Goal: Task Accomplishment & Management: Manage account settings

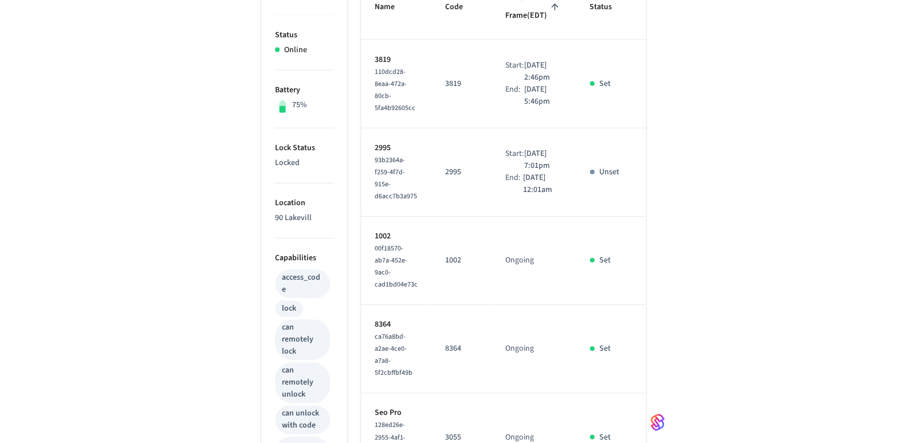
scroll to position [286, 0]
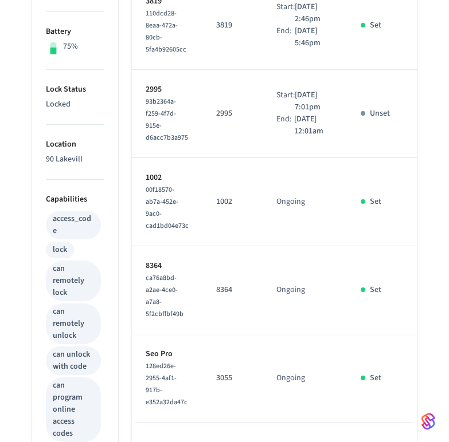
click at [370, 120] on p "Unset" at bounding box center [380, 114] width 20 height 12
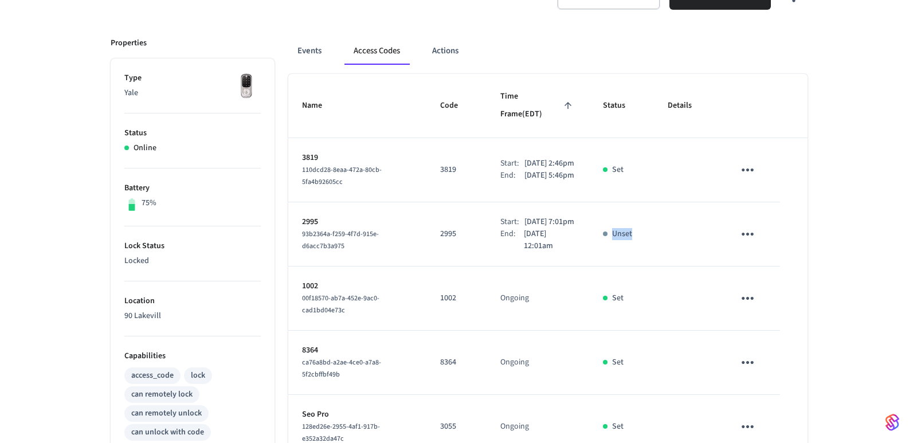
scroll to position [115, 0]
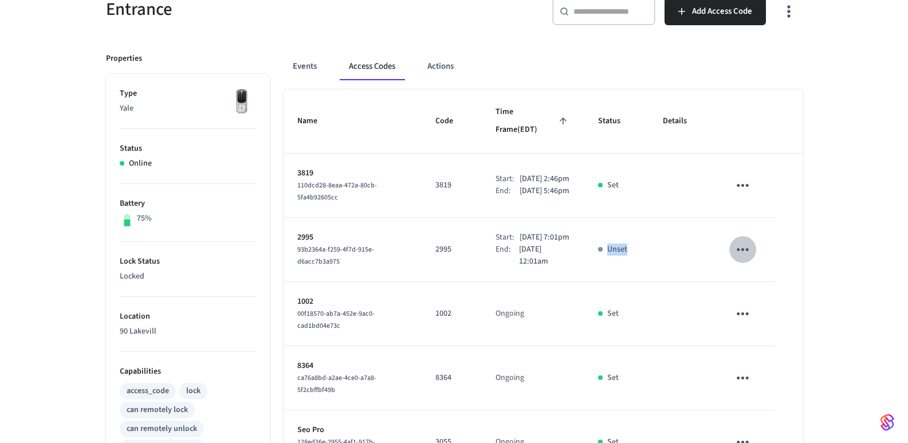
click at [448, 248] on icon "sticky table" at bounding box center [743, 250] width 18 height 18
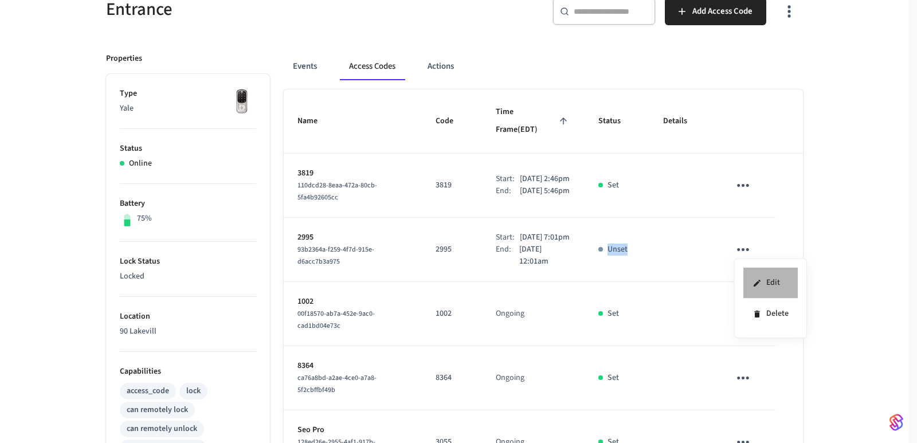
click at [448, 275] on li "Edit" at bounding box center [770, 283] width 54 height 31
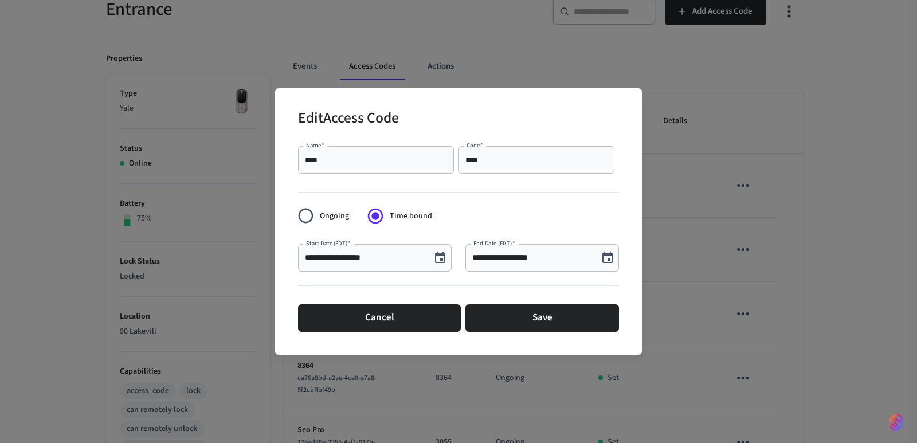
click at [441, 258] on icon "Choose date, selected date is Oct 4, 2025" at bounding box center [440, 257] width 10 height 11
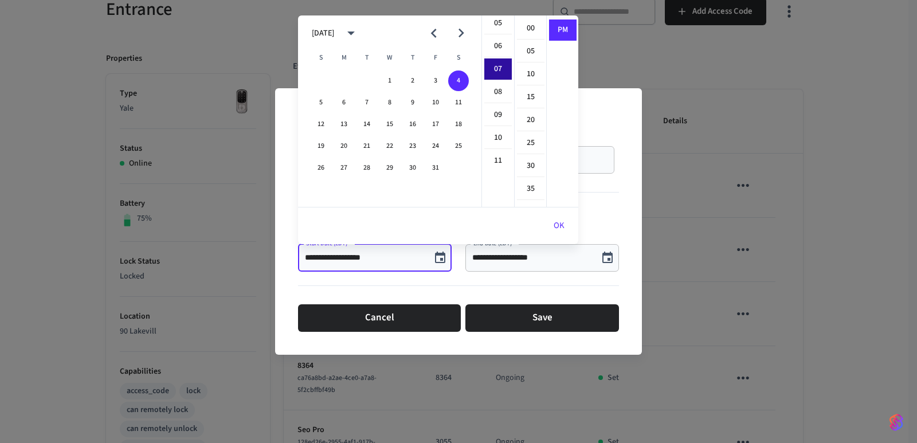
scroll to position [103, 0]
click at [448, 38] on li "05" at bounding box center [498, 40] width 28 height 22
type input "**********"
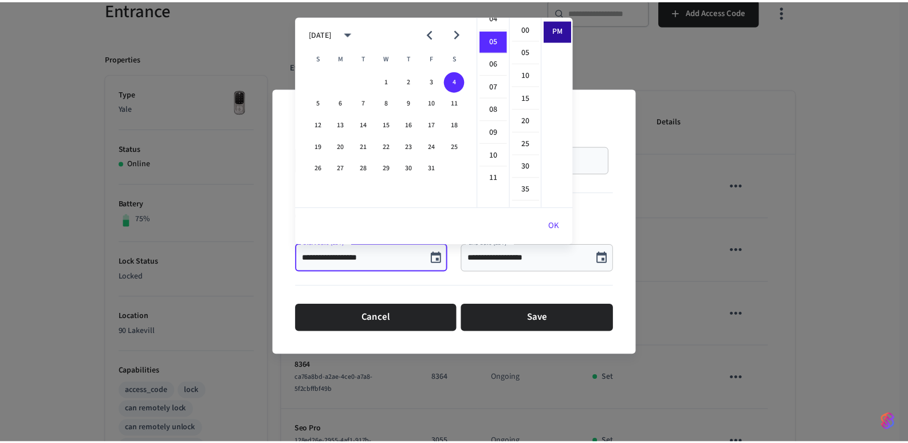
scroll to position [115, 0]
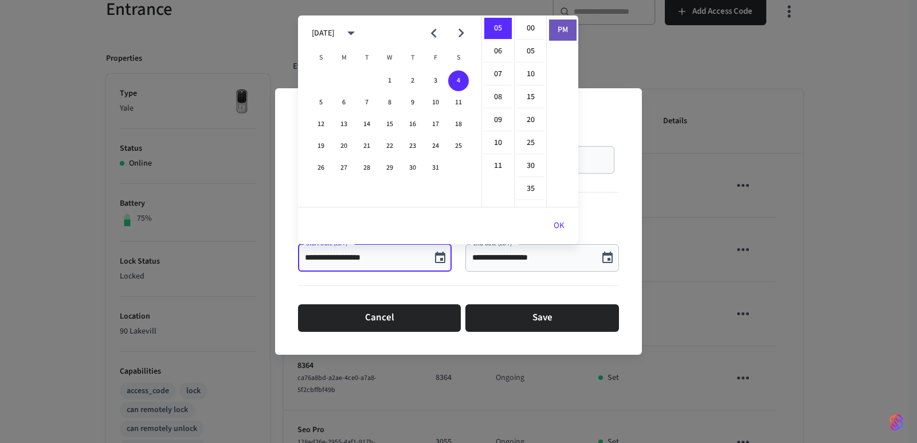
click at [448, 32] on li "PM" at bounding box center [563, 29] width 28 height 21
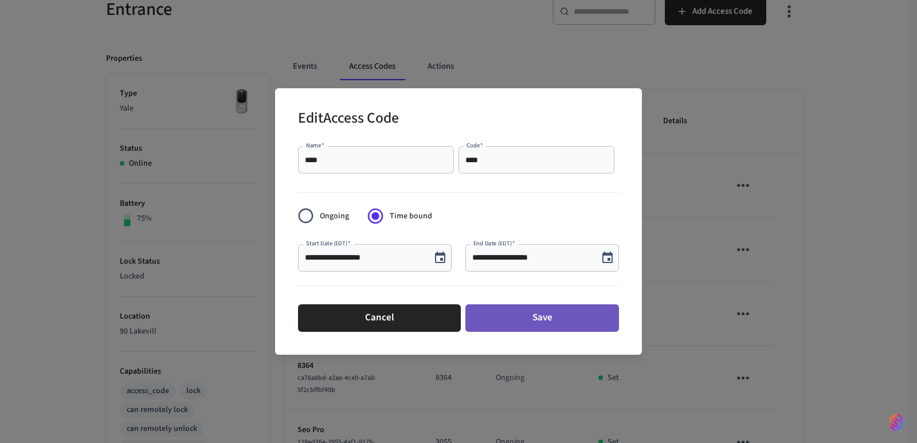
click at [448, 311] on button "Save" at bounding box center [542, 318] width 154 height 28
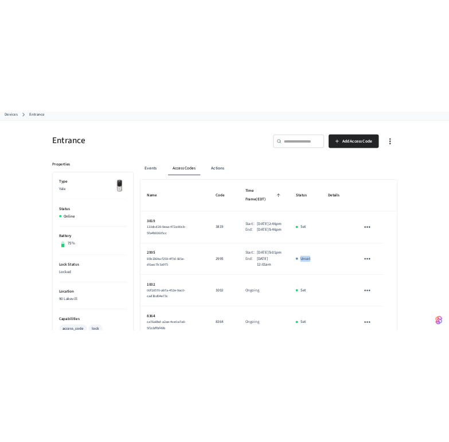
scroll to position [0, 0]
